Goal: Transaction & Acquisition: Download file/media

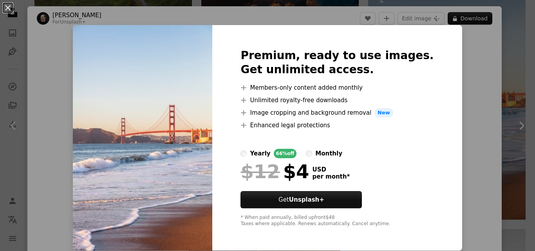
scroll to position [0, 231]
click at [130, 130] on img at bounding box center [142, 137] width 139 height 225
click at [5, 4] on button "An X shape" at bounding box center [7, 7] width 9 height 9
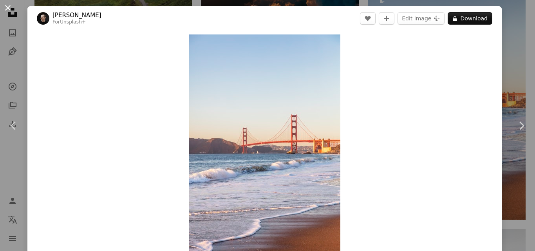
click at [10, 7] on button "An X shape" at bounding box center [7, 7] width 9 height 9
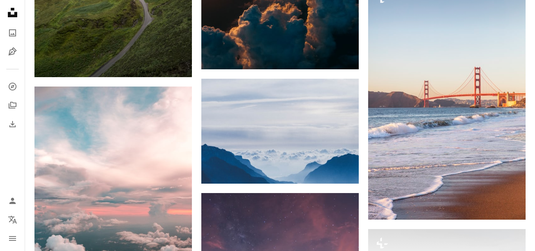
scroll to position [0, 225]
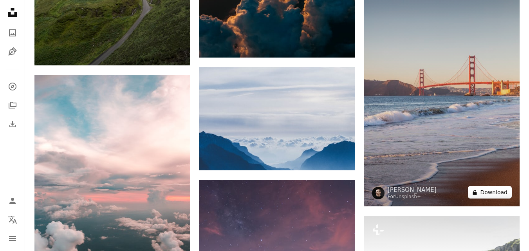
click at [487, 190] on button "A lock Download" at bounding box center [490, 192] width 44 height 13
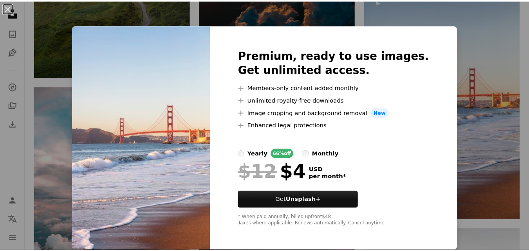
scroll to position [0, 0]
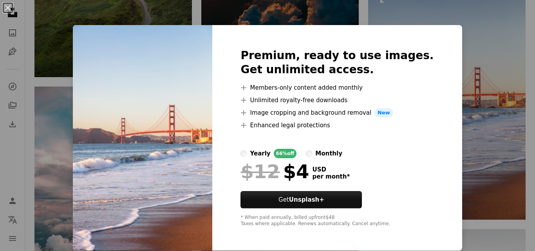
click at [481, 56] on div "An X shape Premium, ready to use images. Get unlimited access. A plus sign Memb…" at bounding box center [267, 125] width 535 height 251
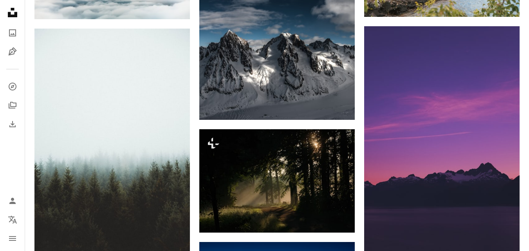
scroll to position [2113, 0]
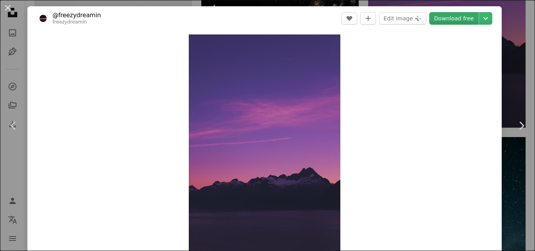
click at [461, 21] on link "Download free" at bounding box center [453, 18] width 49 height 13
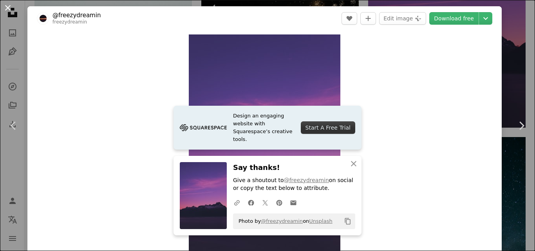
click at [12, 3] on button "An X shape" at bounding box center [7, 7] width 9 height 9
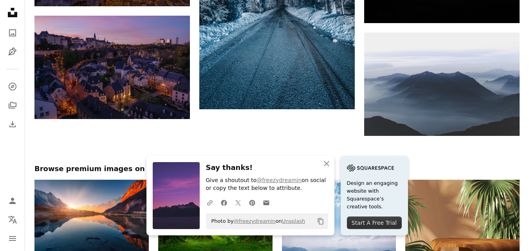
scroll to position [2465, 0]
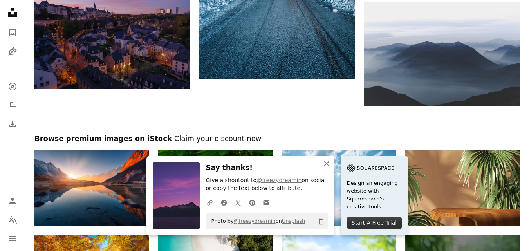
click at [326, 161] on icon "An X shape" at bounding box center [326, 163] width 9 height 9
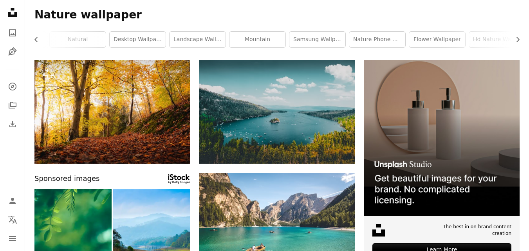
scroll to position [0, 0]
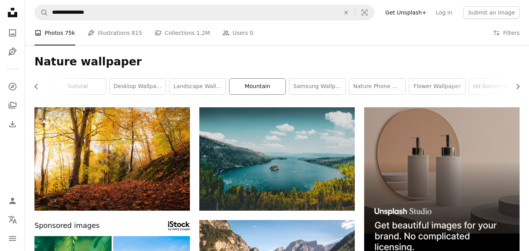
click at [258, 88] on link "mountain" at bounding box center [257, 87] width 56 height 16
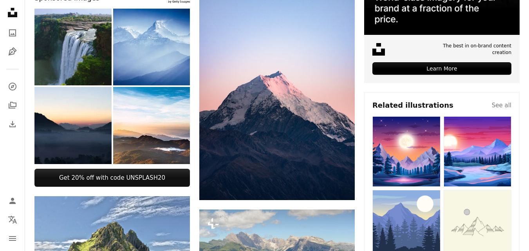
scroll to position [235, 0]
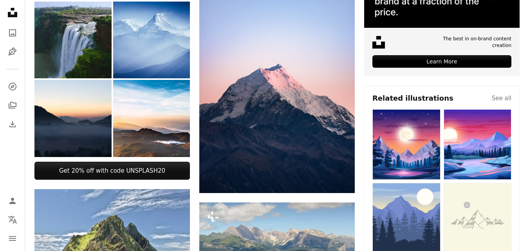
click at [490, 150] on img at bounding box center [477, 144] width 68 height 71
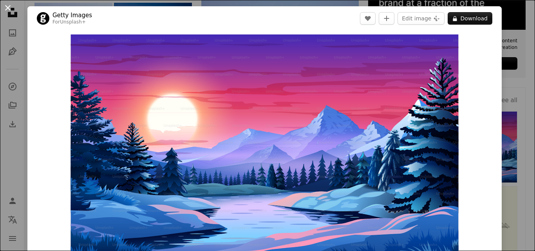
click at [7, 8] on button "An X shape" at bounding box center [7, 7] width 9 height 9
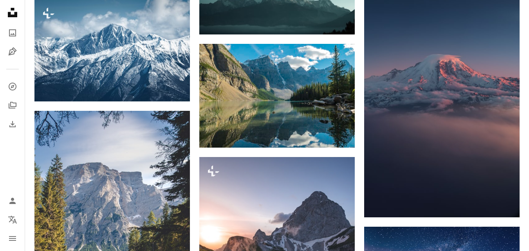
scroll to position [822, 0]
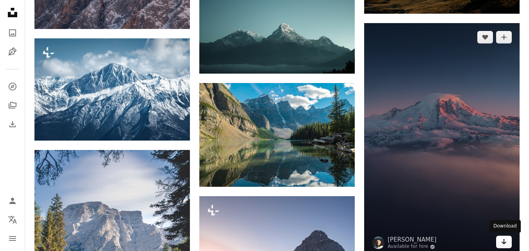
click at [508, 244] on link "Arrow pointing down" at bounding box center [504, 242] width 16 height 13
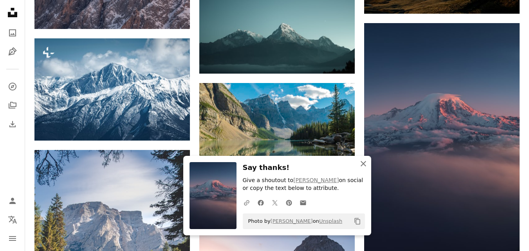
click at [366, 165] on icon "An X shape" at bounding box center [362, 163] width 9 height 9
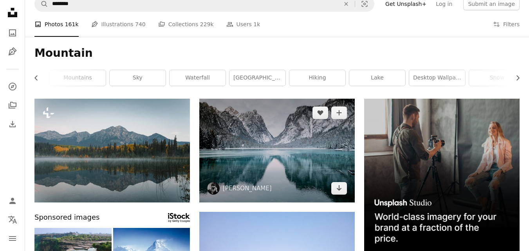
scroll to position [0, 0]
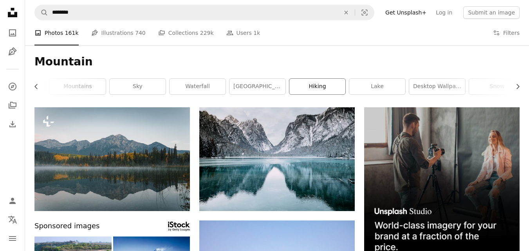
click at [309, 87] on link "hiking" at bounding box center [317, 87] width 56 height 16
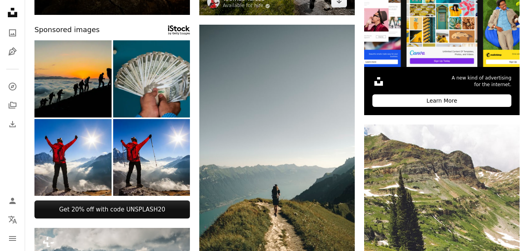
scroll to position [235, 0]
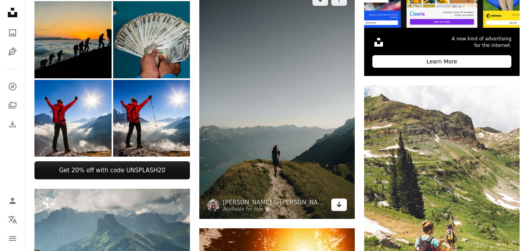
click at [338, 204] on icon "Arrow pointing down" at bounding box center [339, 204] width 6 height 9
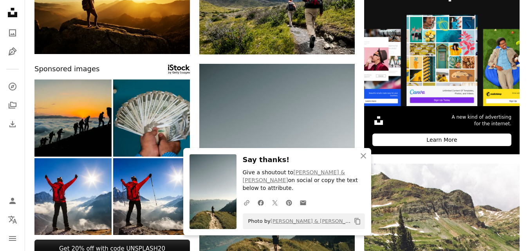
scroll to position [196, 0]
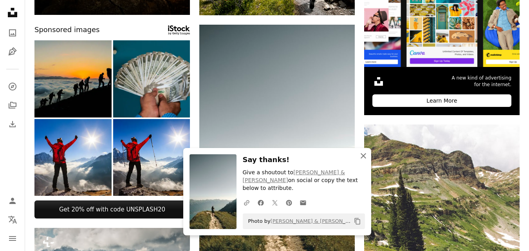
click at [366, 160] on icon "An X shape" at bounding box center [362, 155] width 9 height 9
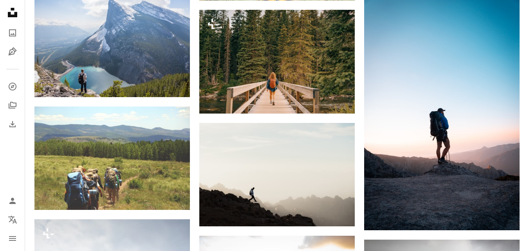
scroll to position [783, 0]
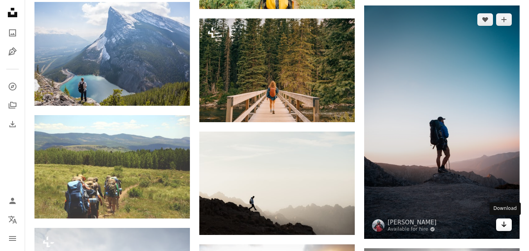
click at [506, 222] on icon "Arrow pointing down" at bounding box center [504, 224] width 6 height 9
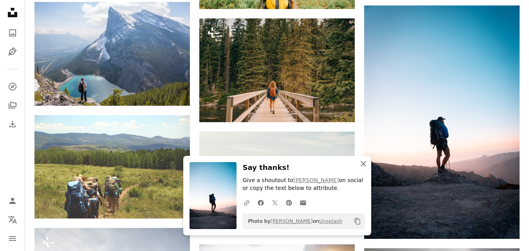
click at [364, 167] on icon "An X shape" at bounding box center [362, 163] width 9 height 9
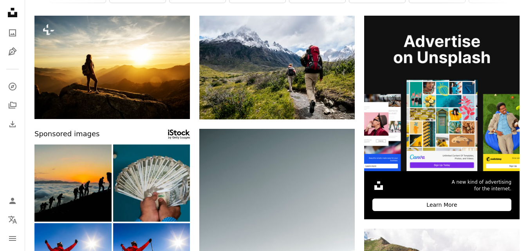
scroll to position [0, 0]
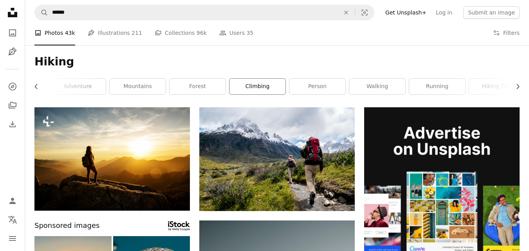
click at [255, 90] on link "climbing" at bounding box center [257, 87] width 56 height 16
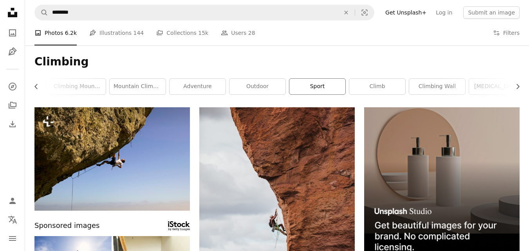
click at [339, 86] on link "sport" at bounding box center [317, 87] width 56 height 16
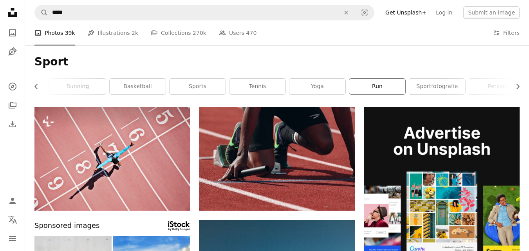
click at [371, 86] on link "run" at bounding box center [377, 87] width 56 height 16
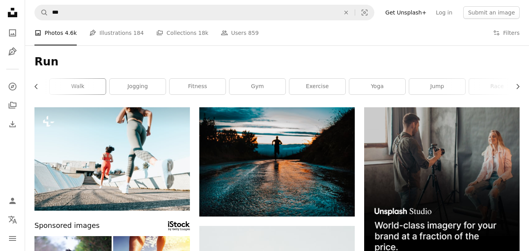
click at [83, 88] on link "walk" at bounding box center [78, 87] width 56 height 16
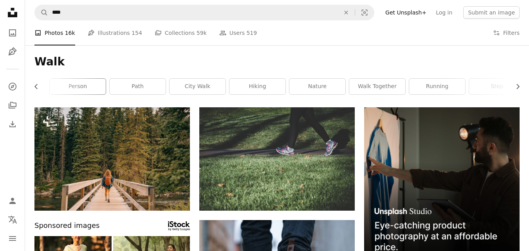
click at [74, 88] on link "person" at bounding box center [78, 87] width 56 height 16
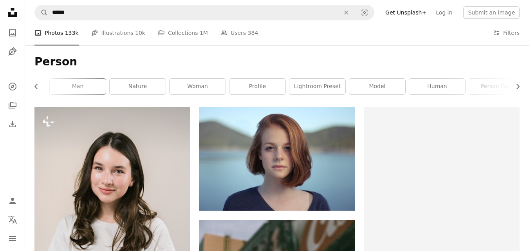
click at [74, 88] on link "man" at bounding box center [78, 87] width 56 height 16
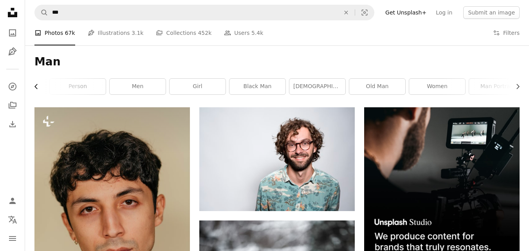
click at [34, 87] on icon "Chevron left" at bounding box center [36, 87] width 8 height 8
click at [34, 87] on div "Man Chevron right woman business man human young man person men girl black man …" at bounding box center [277, 76] width 504 height 62
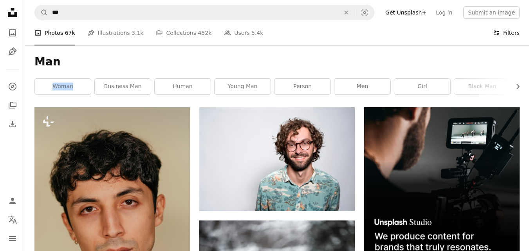
click at [506, 31] on button "Filters Filters" at bounding box center [506, 32] width 27 height 25
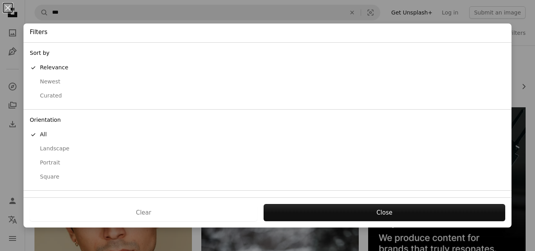
click at [41, 163] on div "Portrait" at bounding box center [267, 163] width 475 height 8
click at [46, 82] on div "Newest" at bounding box center [267, 82] width 475 height 8
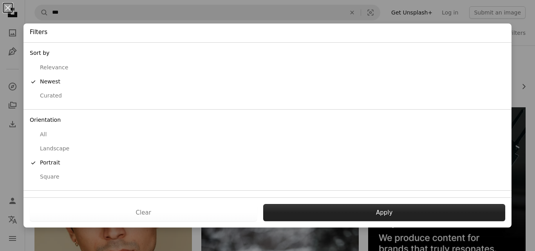
click at [361, 208] on button "Apply" at bounding box center [384, 212] width 242 height 17
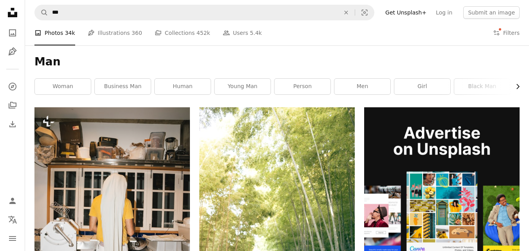
click at [521, 85] on icon "Chevron right" at bounding box center [517, 87] width 8 height 8
click at [521, 85] on div "Man Chevron left woman business man human young man person men girl black man […" at bounding box center [277, 76] width 504 height 62
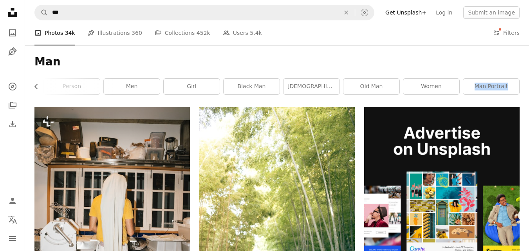
click at [521, 85] on div "Man Chevron left woman business man human young man person men girl black man […" at bounding box center [277, 76] width 504 height 62
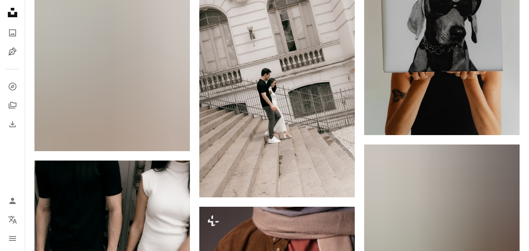
scroll to position [822, 0]
